Goal: Task Accomplishment & Management: Manage account settings

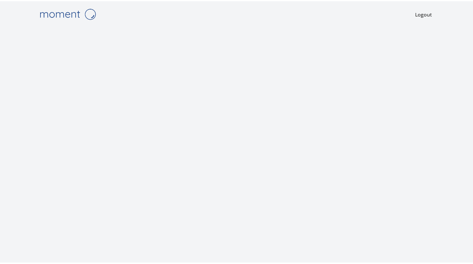
scroll to position [1, 0]
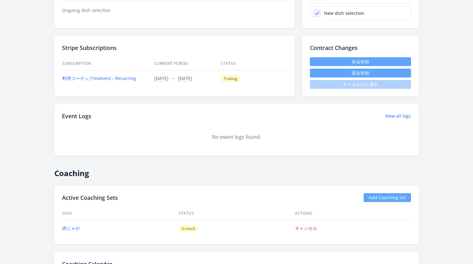
scroll to position [200, 0]
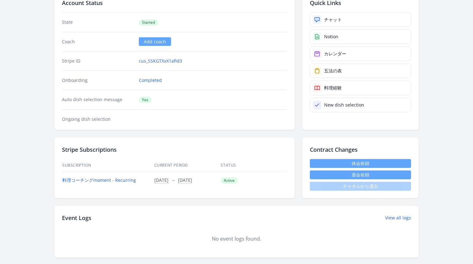
scroll to position [201, 0]
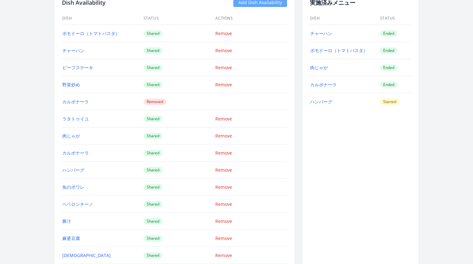
scroll to position [587, 0]
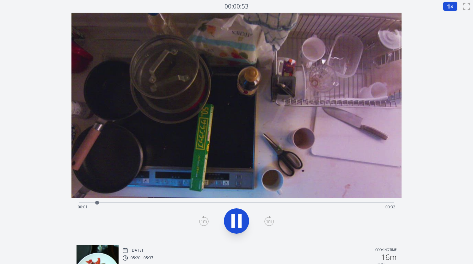
click at [310, 202] on div "Time elapsed: 00:01 Time remaining: 00:32" at bounding box center [236, 207] width 317 height 10
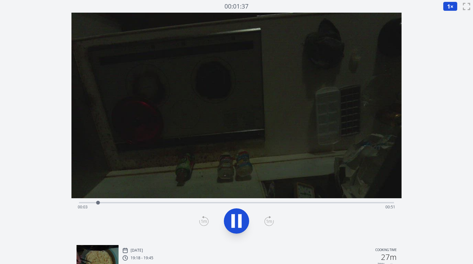
click at [347, 203] on div "Time elapsed: 00:03 Time remaining: 00:51" at bounding box center [236, 207] width 317 height 10
click at [347, 202] on div "Time elapsed: 00:47 Time remaining: 00:06" at bounding box center [236, 207] width 317 height 10
click at [335, 202] on div "Time elapsed: 00:46 Time remaining: 00:07" at bounding box center [236, 207] width 317 height 10
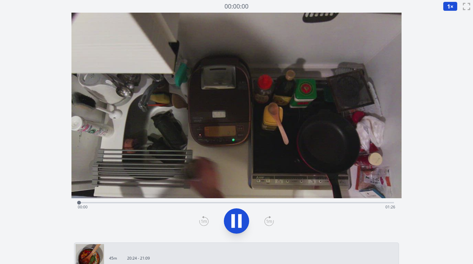
click at [294, 203] on div "Time elapsed: 00:00 Time remaining: 01:26" at bounding box center [236, 207] width 317 height 10
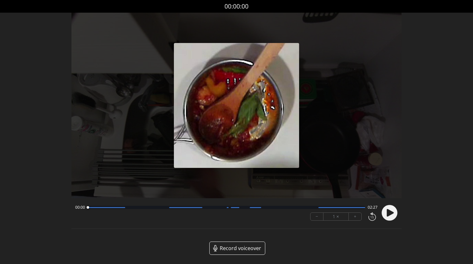
click at [386, 210] on circle at bounding box center [389, 213] width 16 height 16
click at [357, 214] on button "+" at bounding box center [354, 217] width 13 height 8
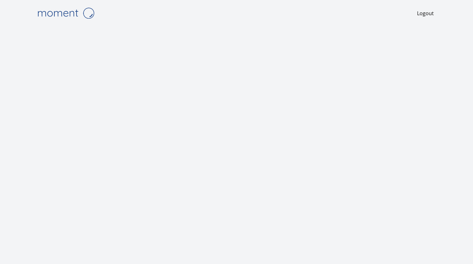
scroll to position [1, 0]
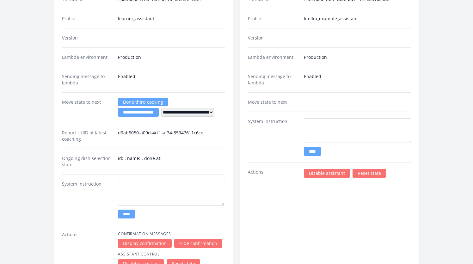
scroll to position [984, 0]
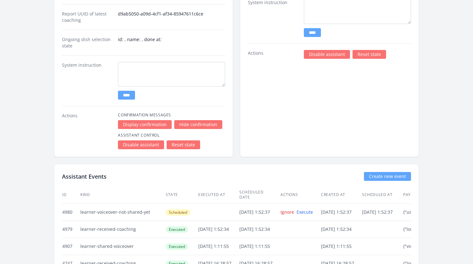
click at [328, 56] on link "Disable assistant" at bounding box center [327, 54] width 46 height 9
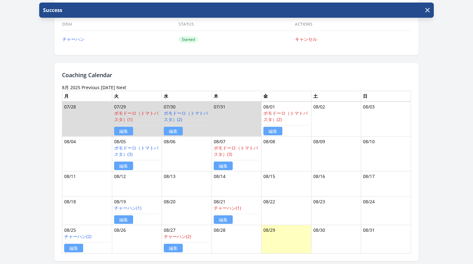
scroll to position [376, 0]
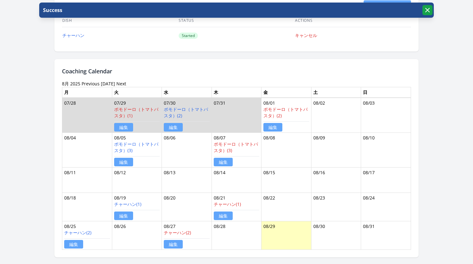
click at [427, 11] on icon "button" at bounding box center [427, 10] width 8 height 8
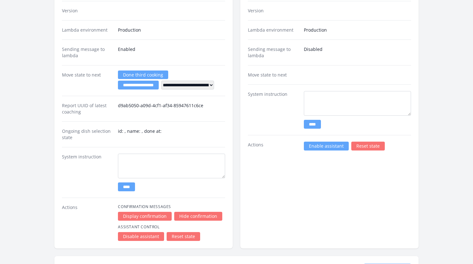
scroll to position [1020, 0]
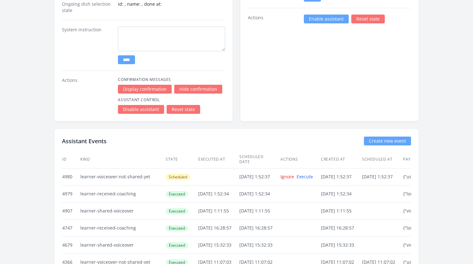
click at [323, 20] on link "Enable assistant" at bounding box center [326, 19] width 45 height 9
